Goal: Browse casually

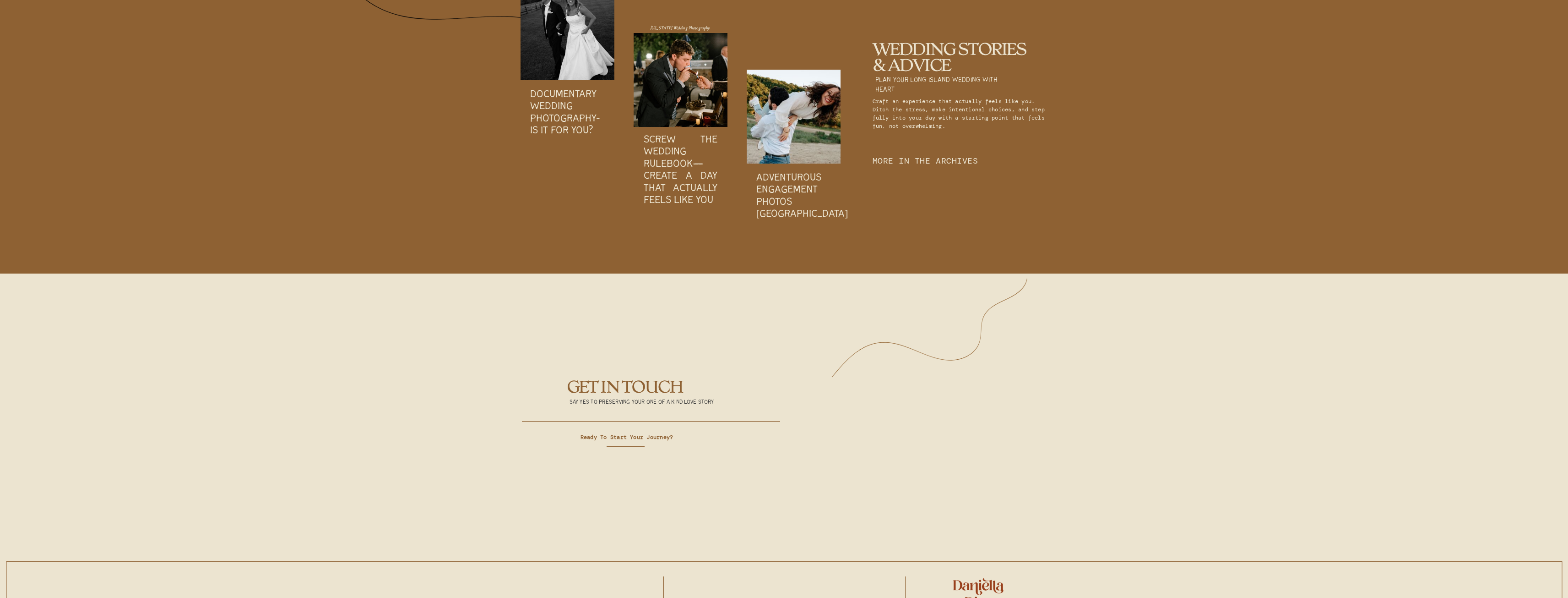
scroll to position [3682, 0]
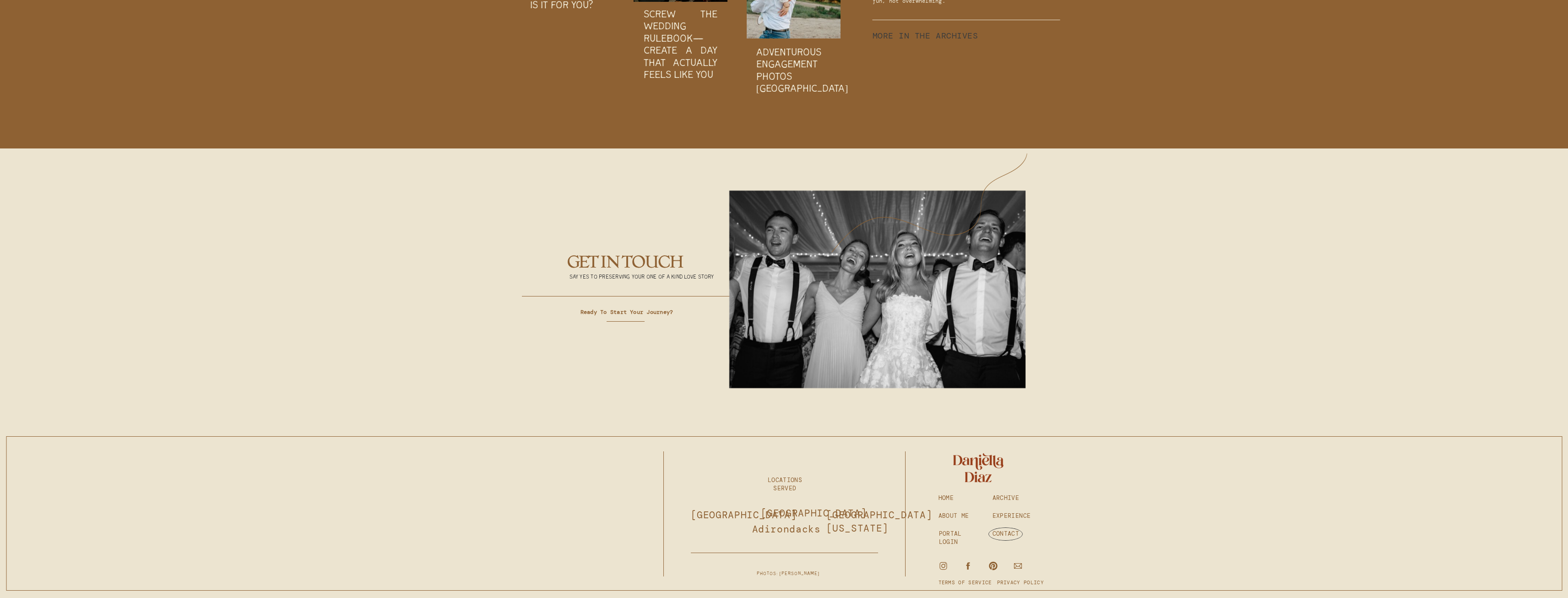
drag, startPoint x: 923, startPoint y: 29, endPoint x: 923, endPoint y: 36, distance: 7.0
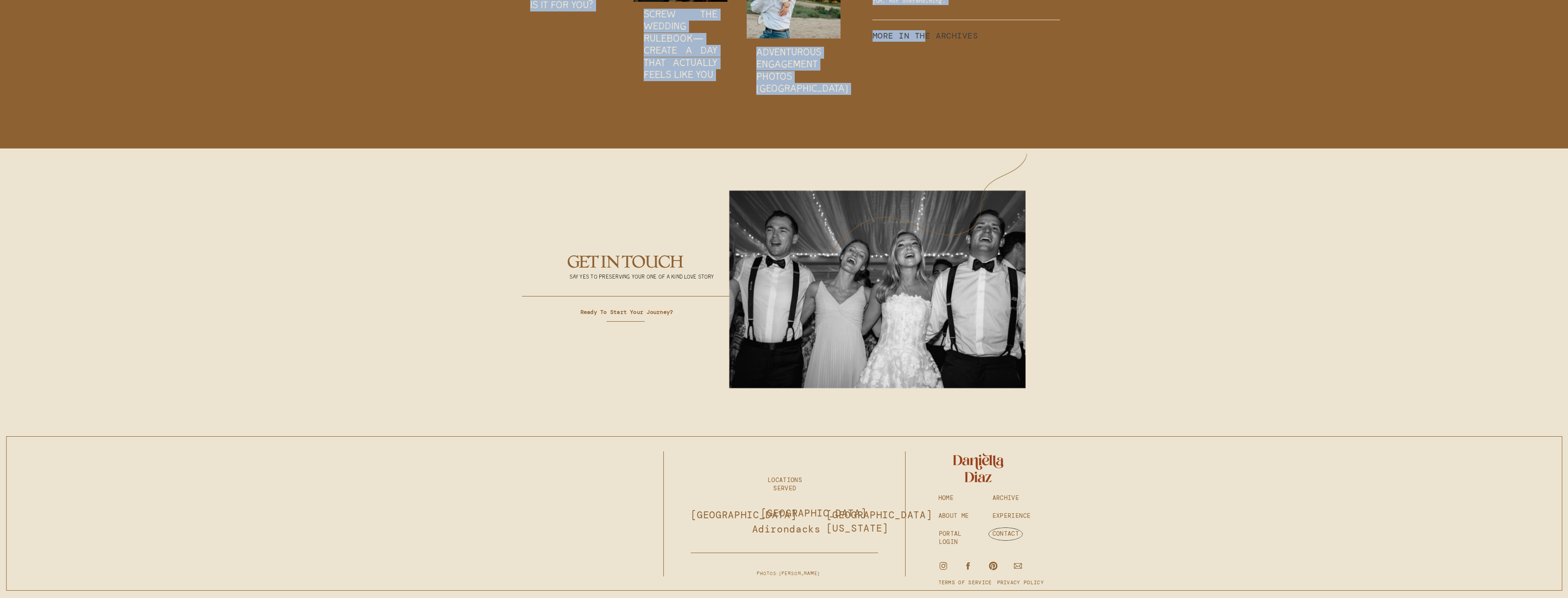
click at [923, 35] on p "MORE IN THE ARCHIVES" at bounding box center [928, 35] width 111 height 9
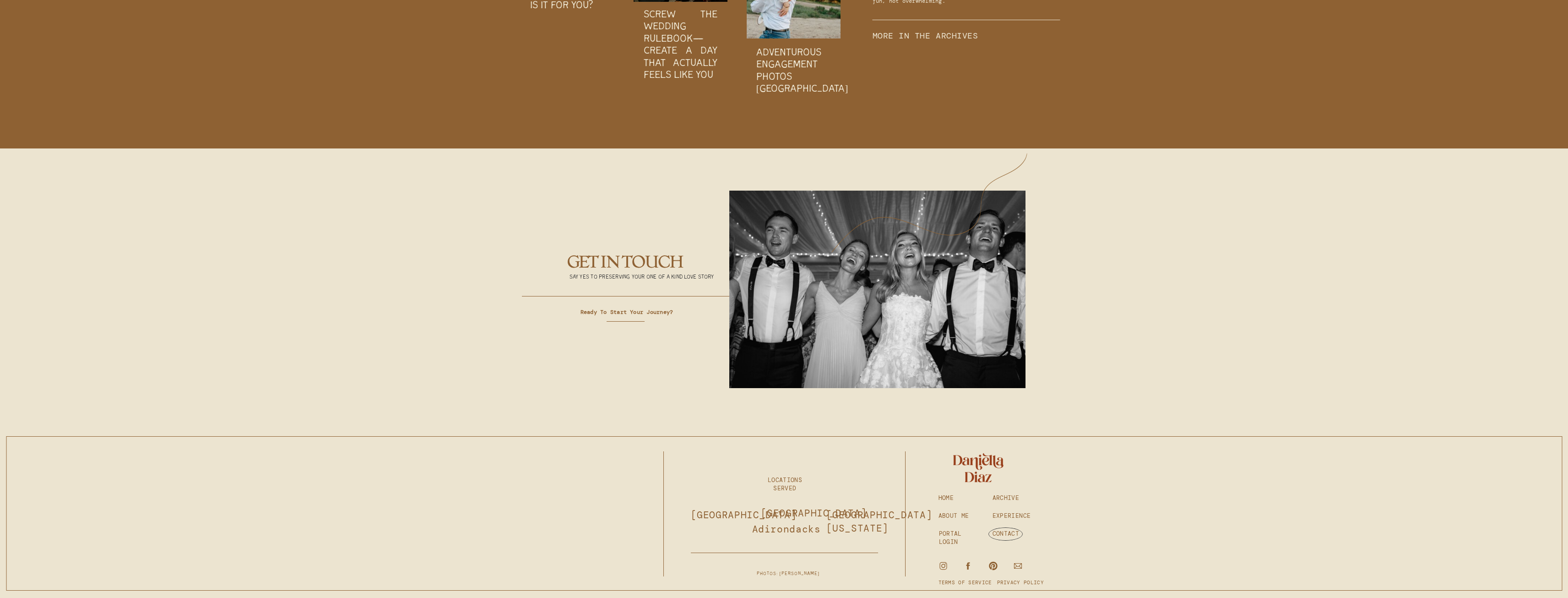
drag, startPoint x: 1090, startPoint y: 179, endPoint x: 1083, endPoint y: 181, distance: 7.3
click at [948, 32] on p "MORE IN THE ARCHIVES" at bounding box center [928, 35] width 111 height 9
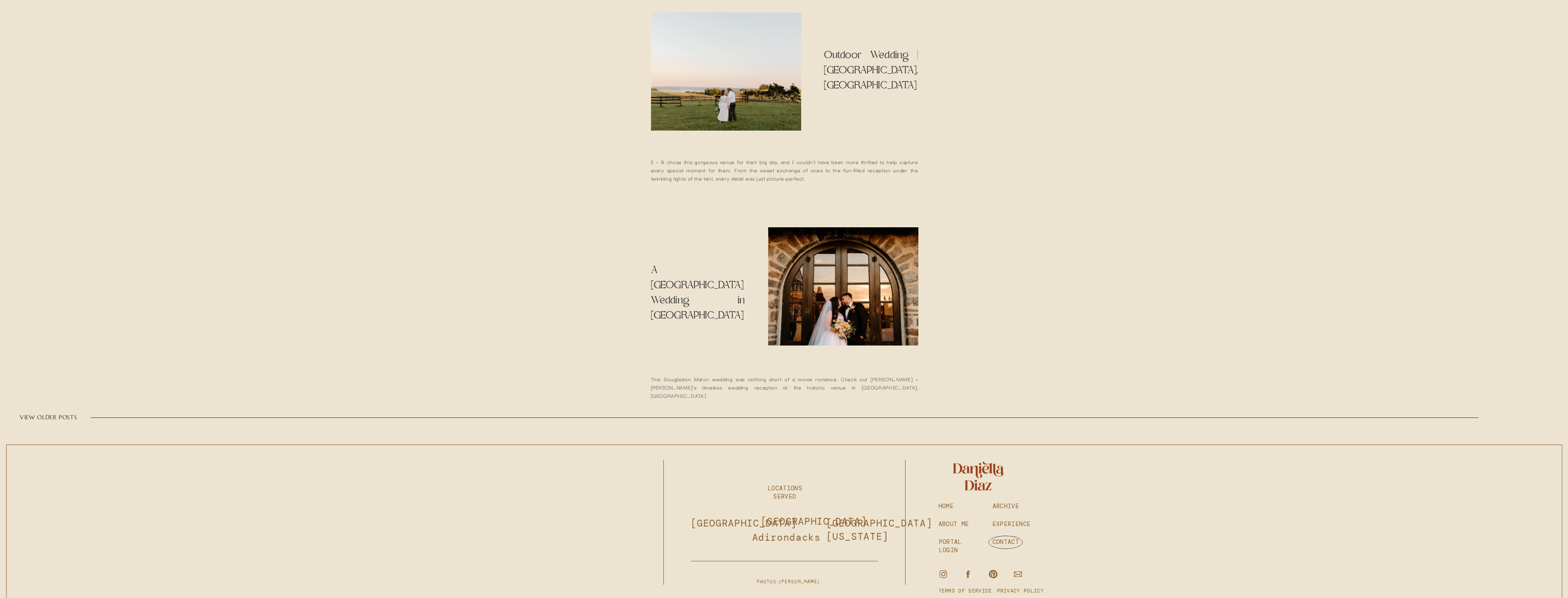
scroll to position [2245, 0]
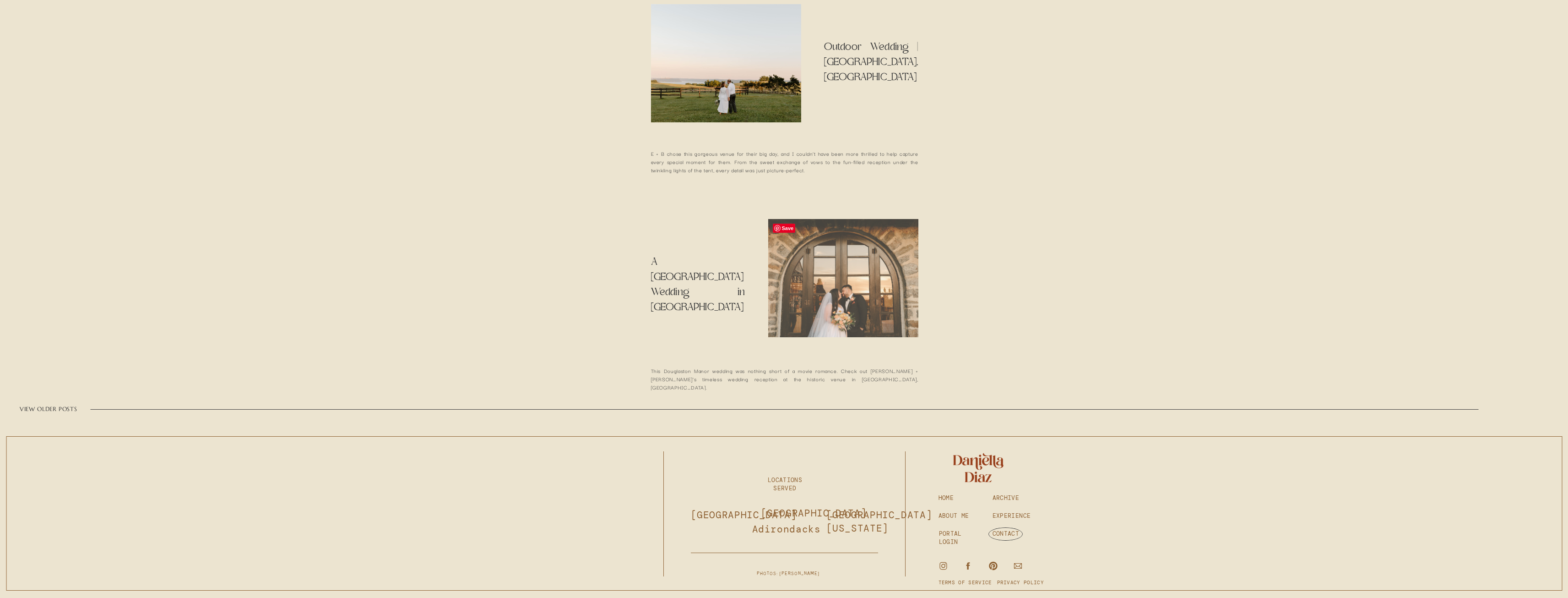
click at [867, 289] on img at bounding box center [843, 278] width 150 height 118
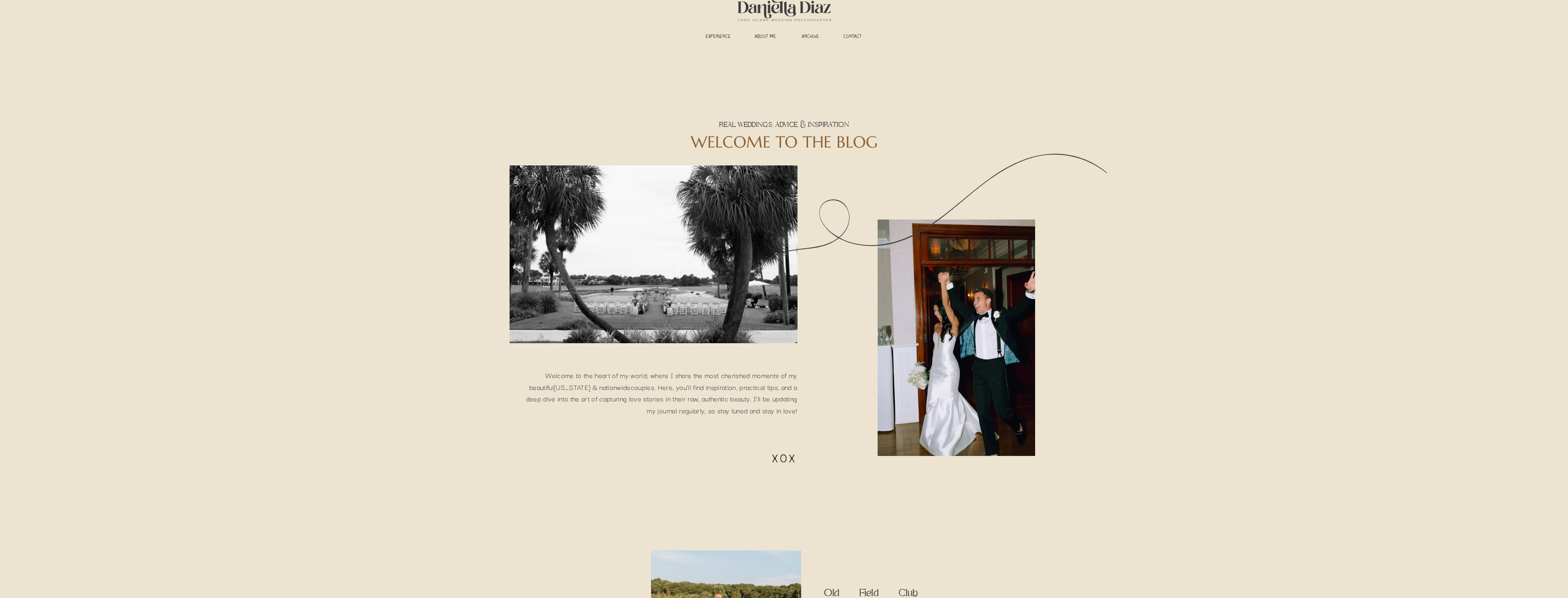
scroll to position [0, 0]
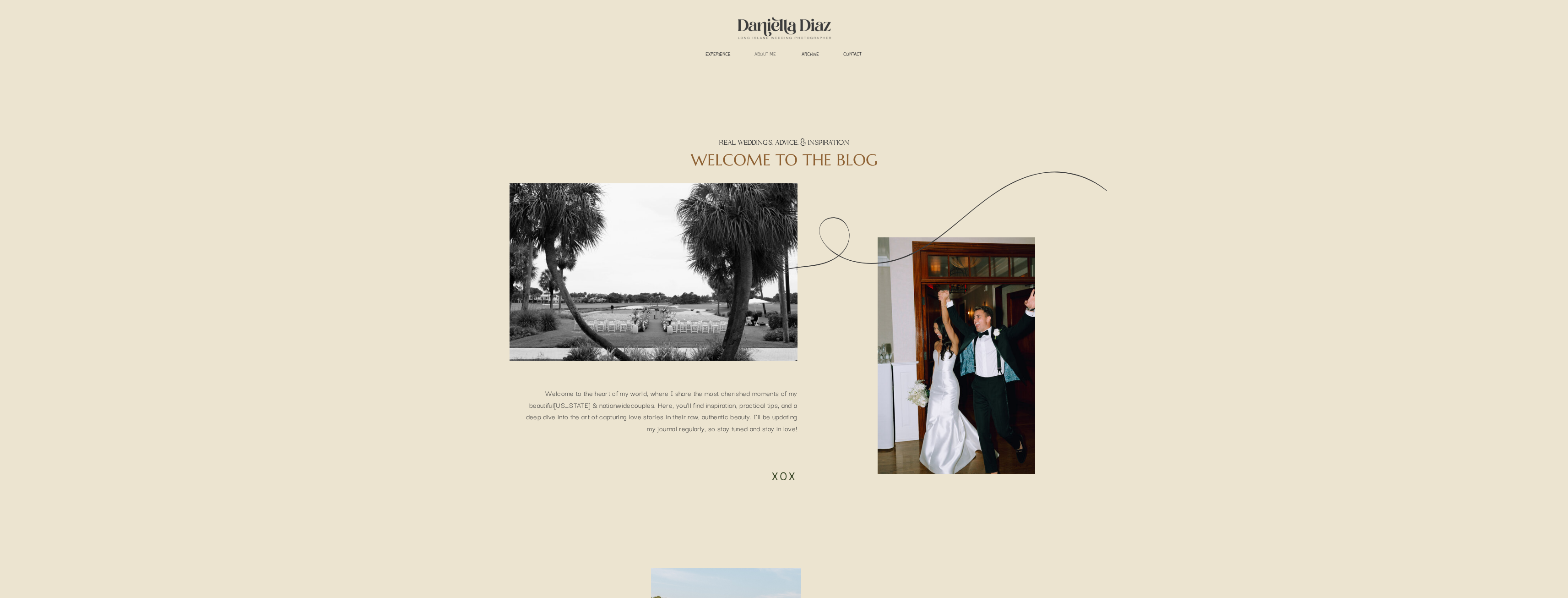
drag, startPoint x: 762, startPoint y: 53, endPoint x: 695, endPoint y: 161, distance: 127.1
click at [761, 54] on h3 "ABOUT ME" at bounding box center [766, 55] width 34 height 7
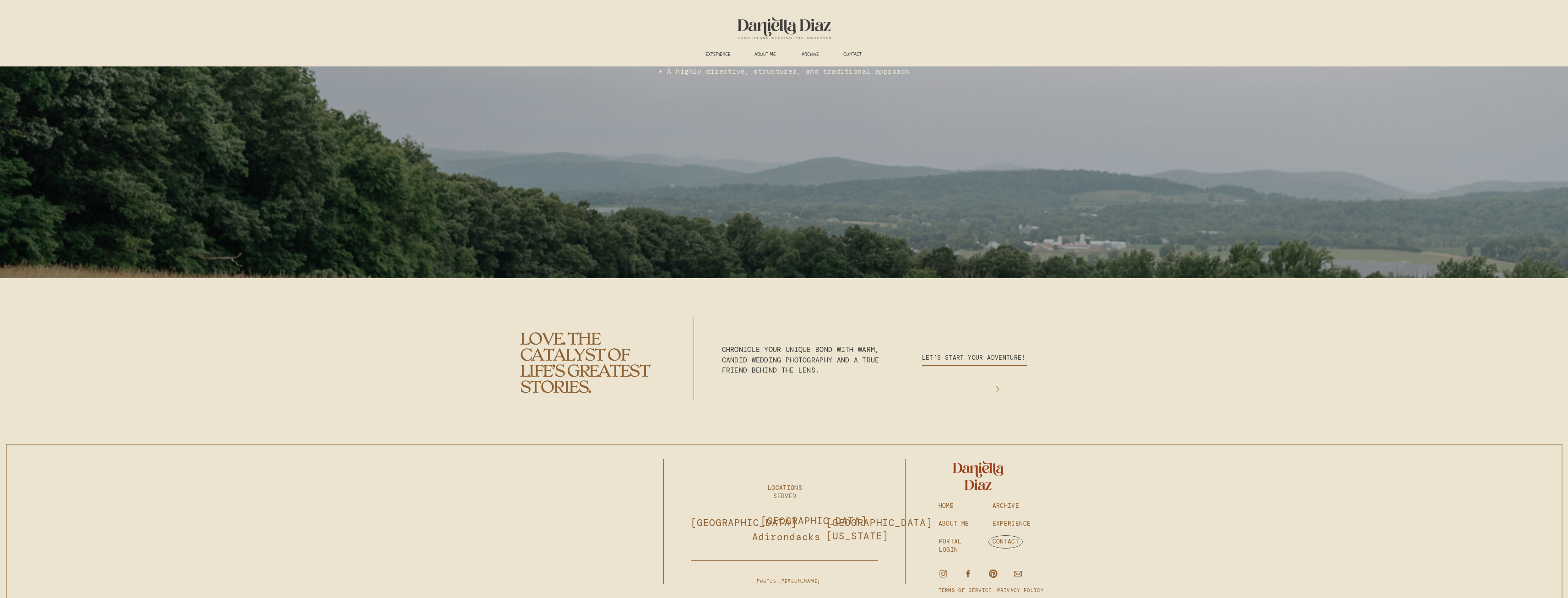
scroll to position [2304, 0]
